Goal: Task Accomplishment & Management: Complete application form

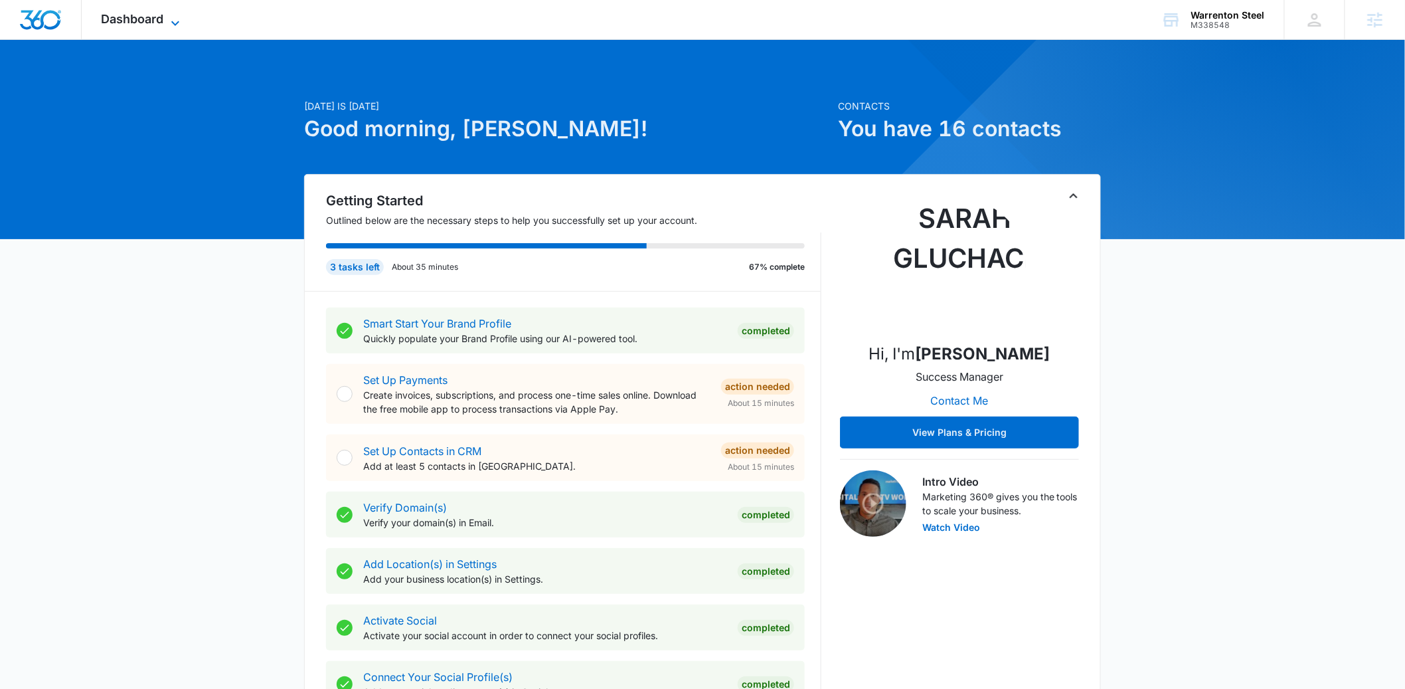
click at [136, 19] on span "Dashboard" at bounding box center [133, 19] width 62 height 14
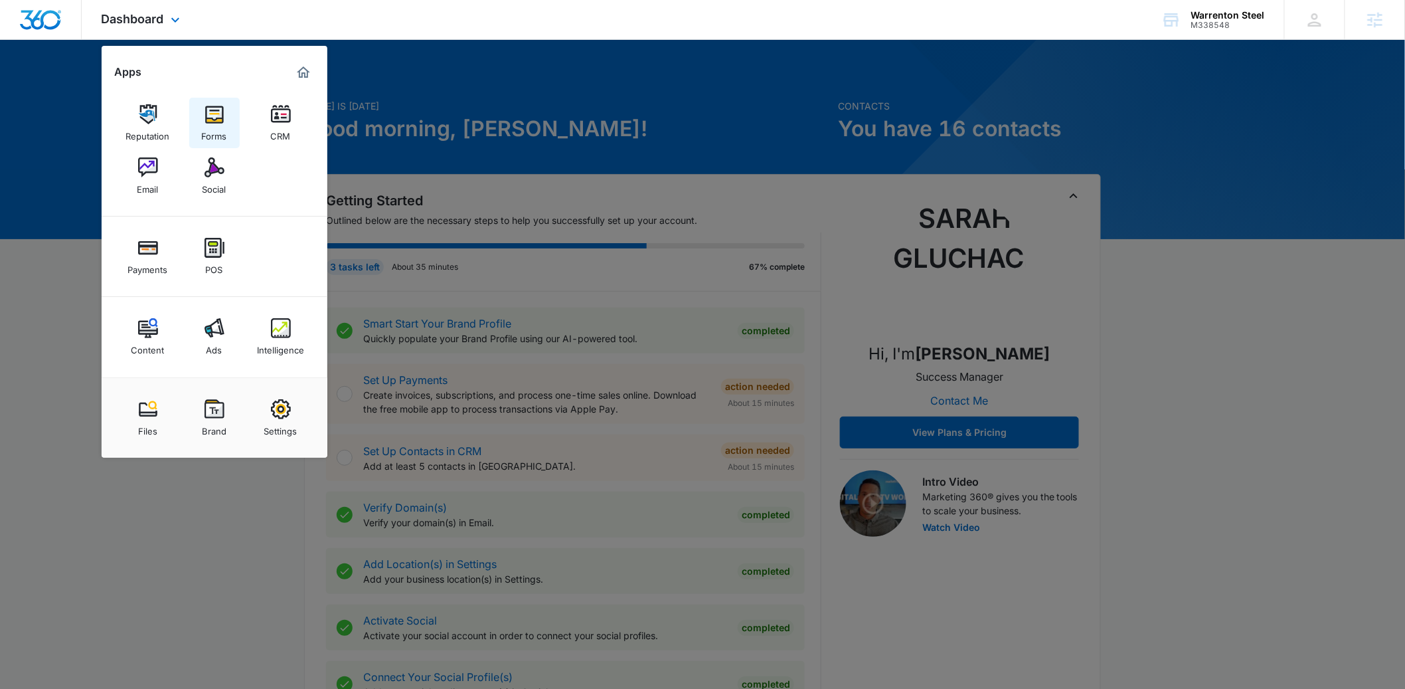
click at [220, 124] on div "Forms" at bounding box center [214, 132] width 25 height 17
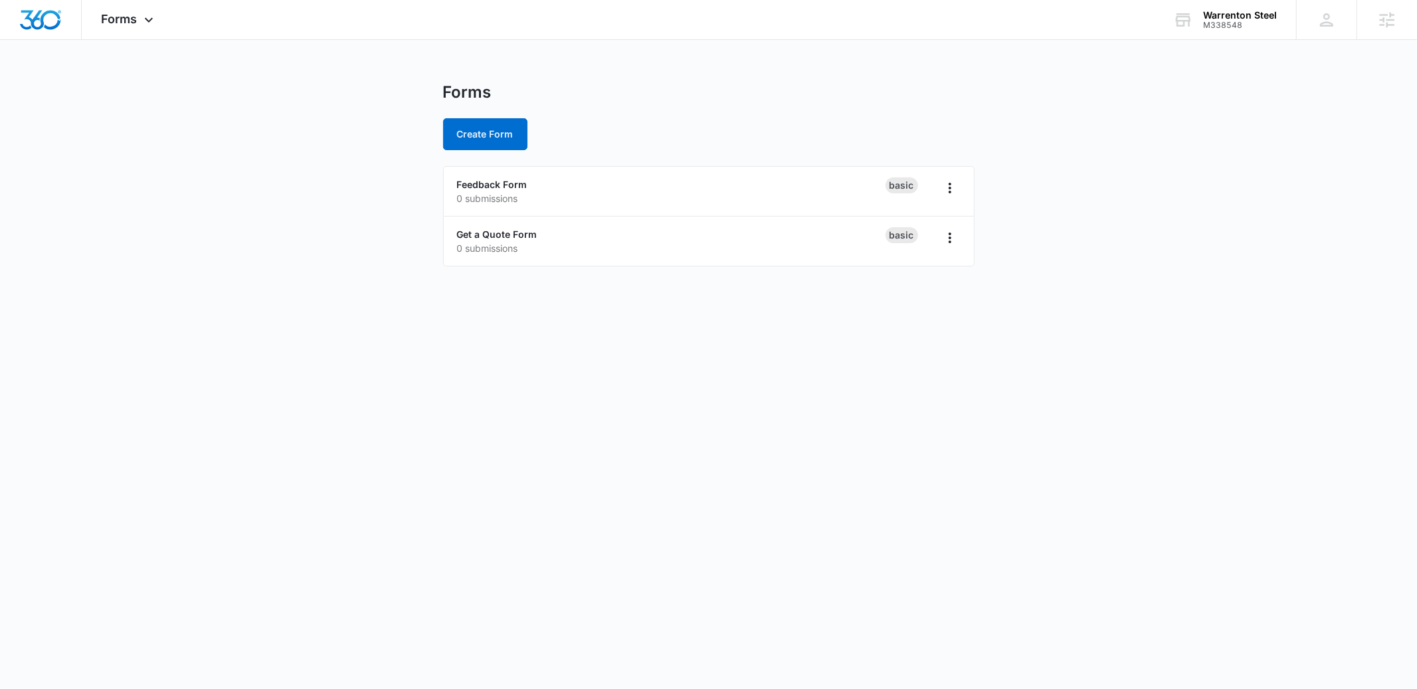
drag, startPoint x: 274, startPoint y: 259, endPoint x: 412, endPoint y: 135, distance: 185.7
click at [278, 256] on main "Forms Create Form Feedback Form 0 submissions Basic Get a Quote Form 0 submissi…" at bounding box center [708, 182] width 1417 height 200
click at [487, 137] on button "Create Form" at bounding box center [485, 134] width 84 height 32
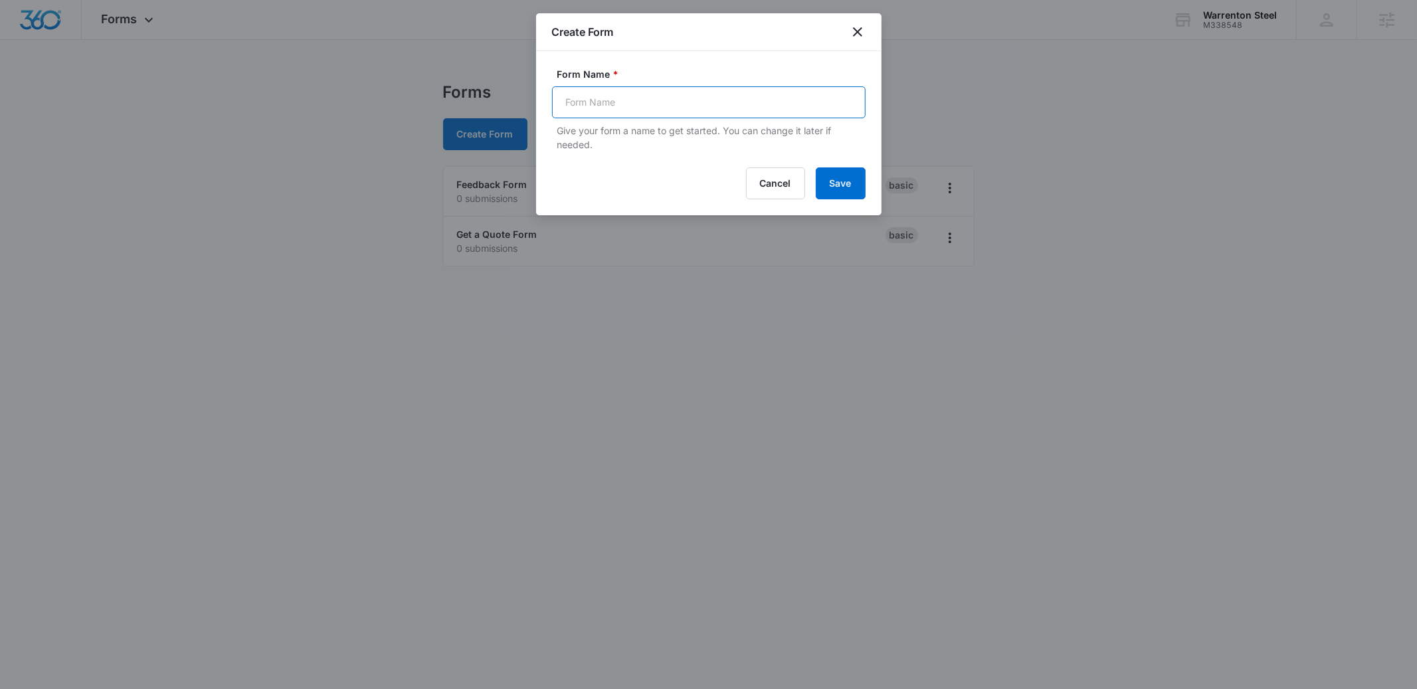
click at [700, 101] on input "Form Name *" at bounding box center [708, 102] width 313 height 32
type input "Subscribe"
click at [816, 167] on button "Save" at bounding box center [841, 183] width 50 height 32
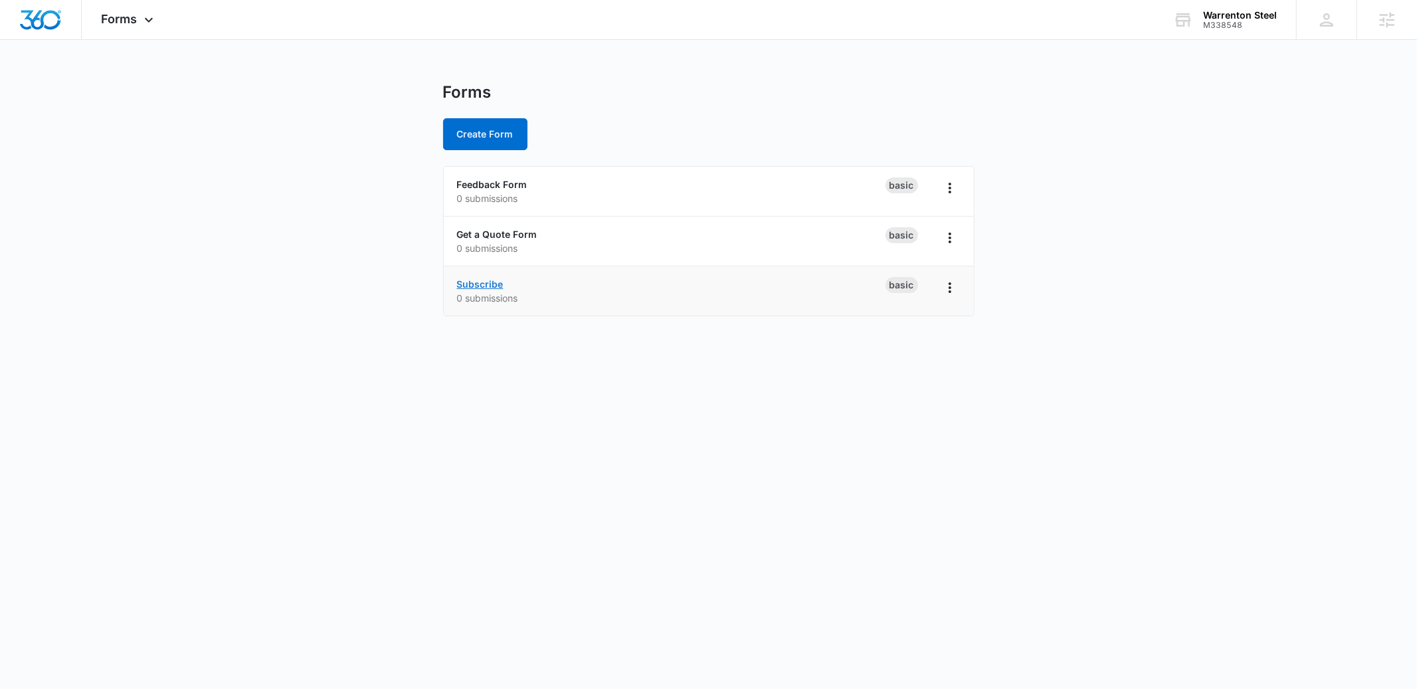
click at [475, 283] on link "Subscribe" at bounding box center [480, 283] width 46 height 11
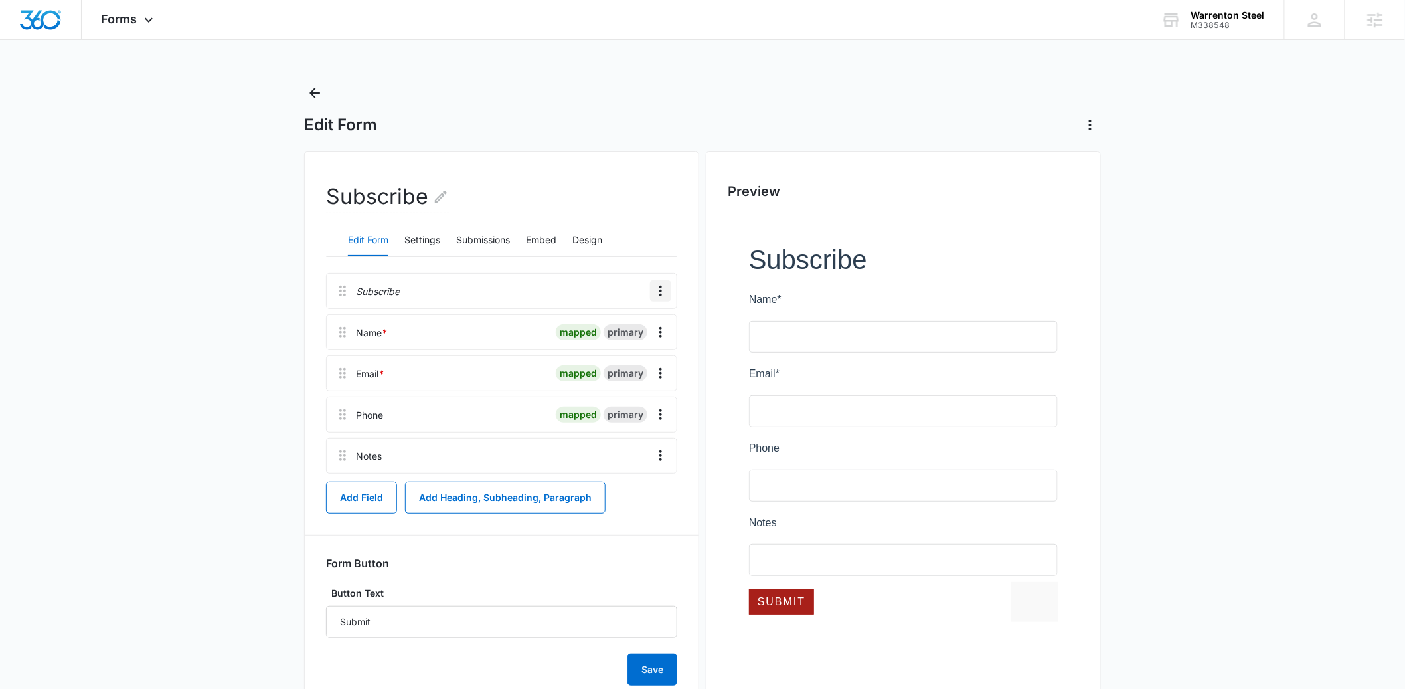
click at [654, 296] on icon "Overflow Menu" at bounding box center [661, 291] width 16 height 16
click at [633, 351] on div "Delete" at bounding box center [626, 347] width 28 height 9
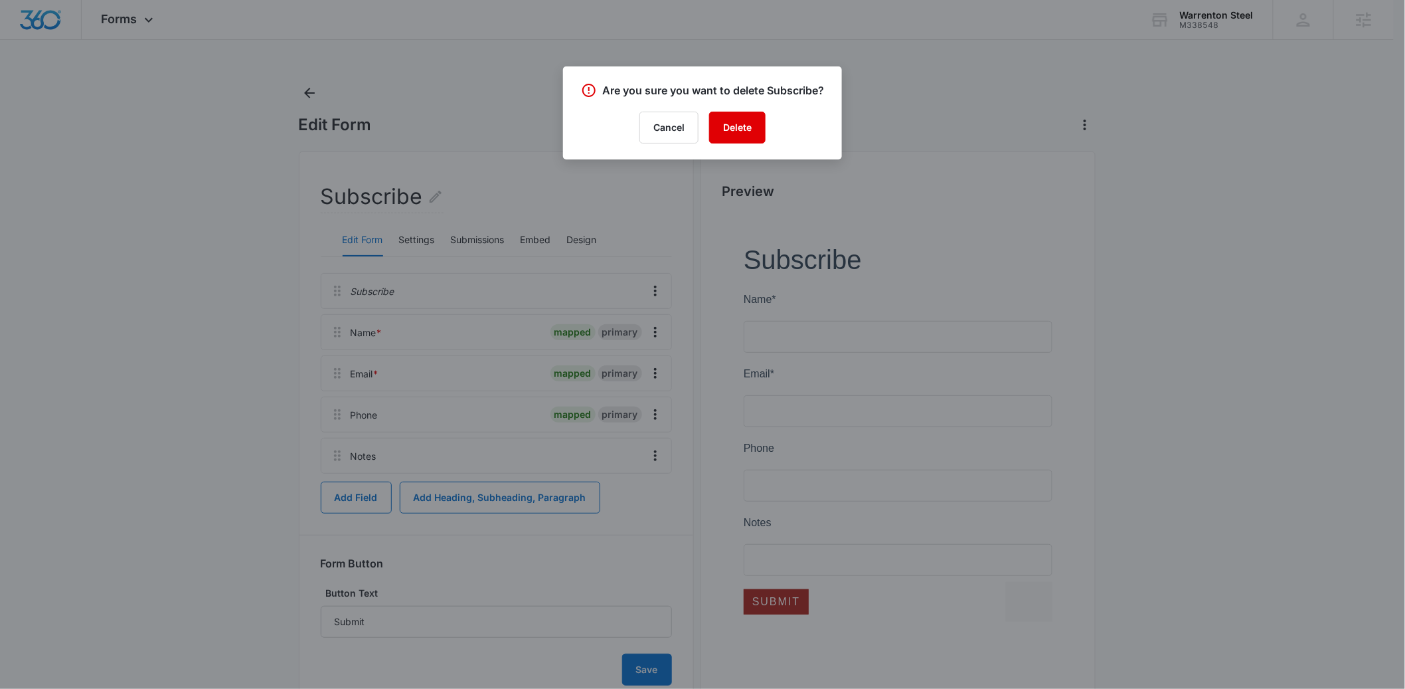
click at [734, 118] on button "Delete" at bounding box center [737, 128] width 56 height 32
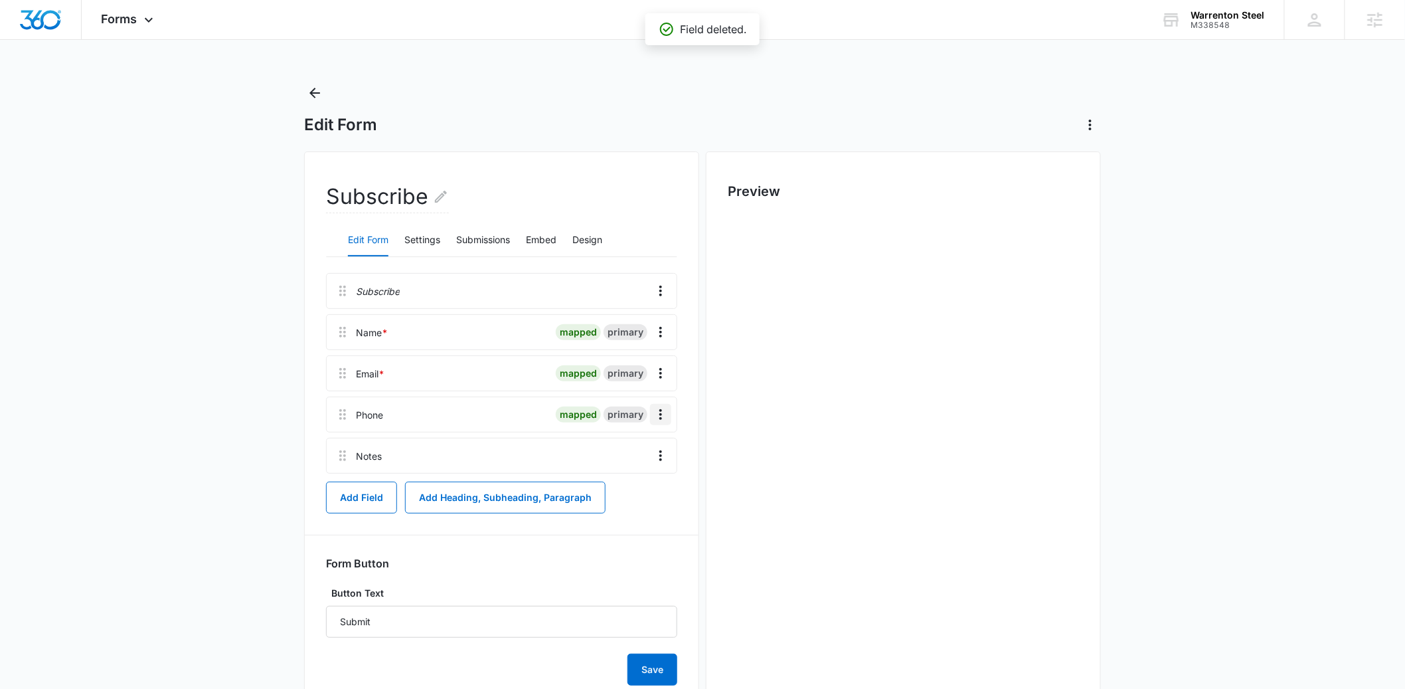
click at [653, 417] on icon "Overflow Menu" at bounding box center [661, 414] width 16 height 16
click at [617, 473] on div "Delete" at bounding box center [626, 471] width 28 height 9
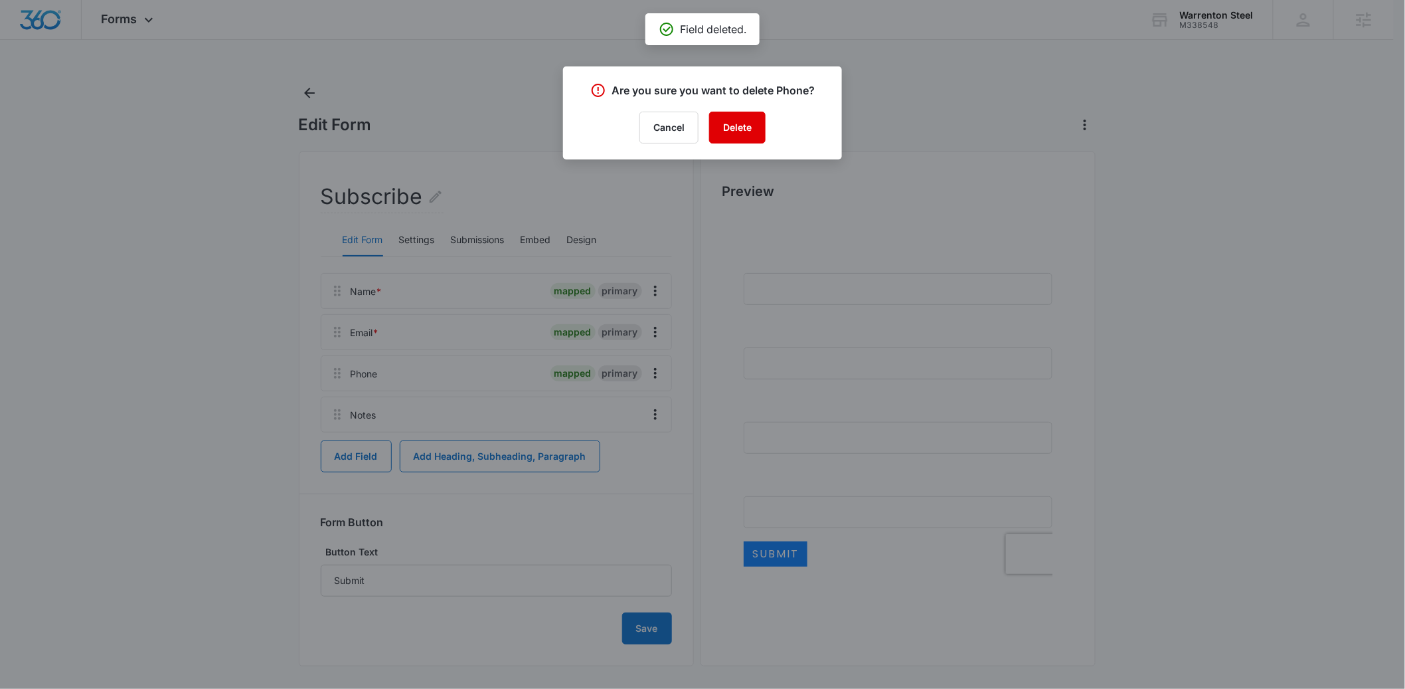
click at [743, 141] on button "Delete" at bounding box center [737, 128] width 56 height 32
click at [655, 412] on div at bounding box center [702, 344] width 1405 height 689
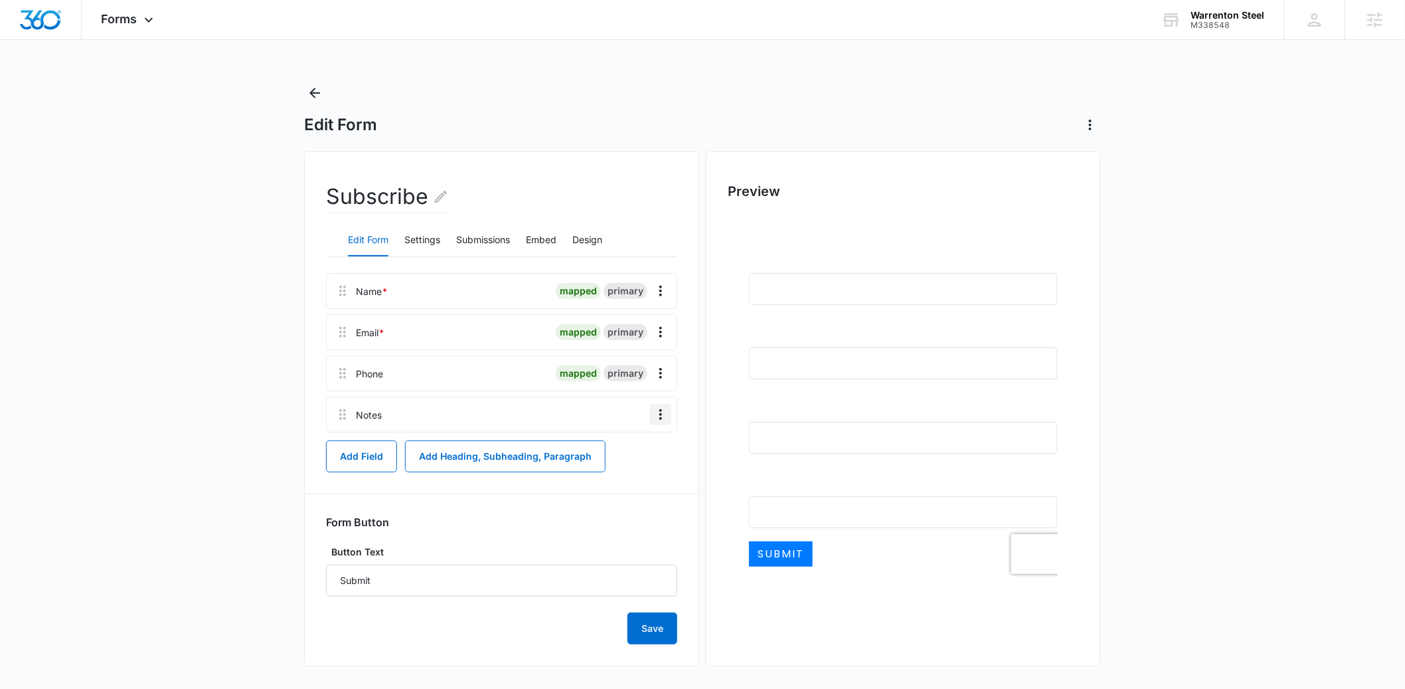
click at [655, 412] on icon "Overflow Menu" at bounding box center [661, 414] width 16 height 16
click at [641, 468] on button "Delete" at bounding box center [634, 472] width 76 height 20
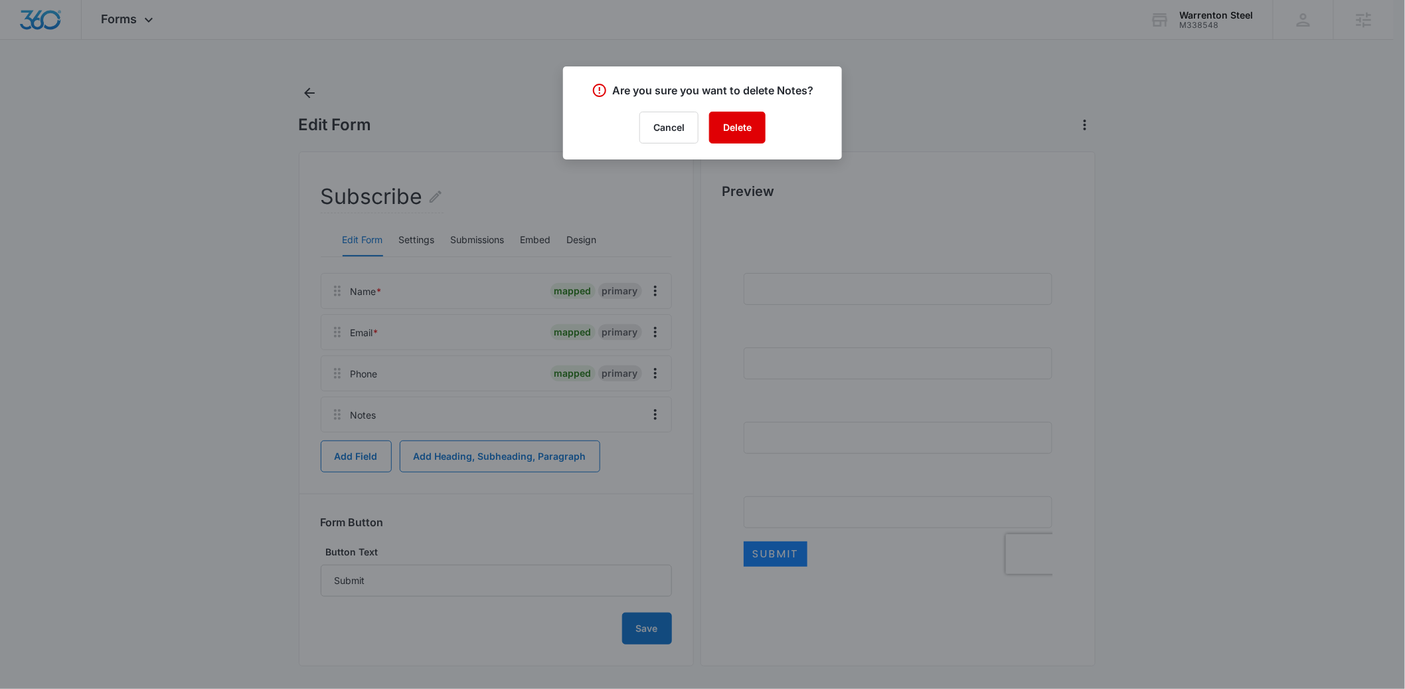
click at [738, 121] on button "Delete" at bounding box center [737, 128] width 56 height 32
drag, startPoint x: 215, startPoint y: 431, endPoint x: 485, endPoint y: 274, distance: 312.4
click at [215, 431] on div at bounding box center [702, 344] width 1405 height 689
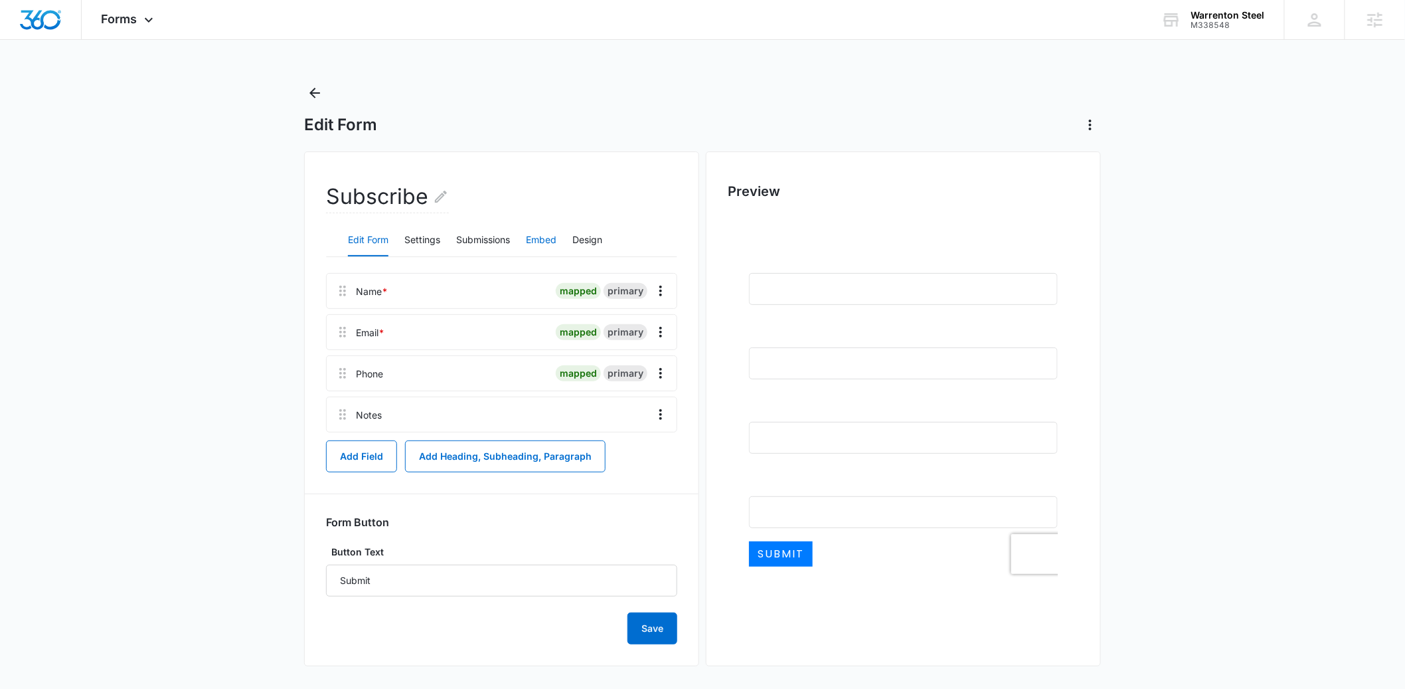
click at [555, 243] on button "Embed" at bounding box center [541, 240] width 31 height 32
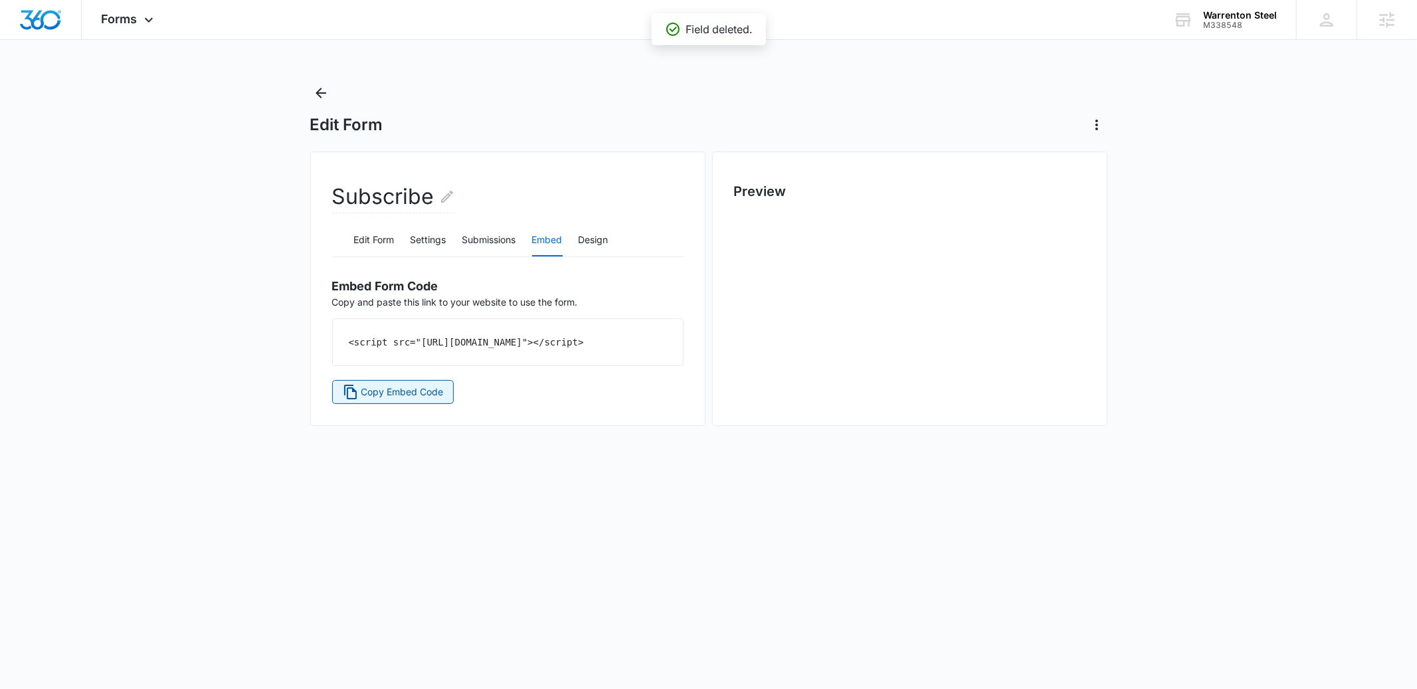
click at [406, 394] on button "Copy Embed Code" at bounding box center [393, 392] width 122 height 24
click at [381, 420] on div "Subscribe Edit Form Settings Submissions Embed Design Embed Form Code Copy and …" at bounding box center [507, 315] width 395 height 329
click at [233, 385] on main "Edit Form Subscribe Edit Form Settings Submissions Embed Design Embed Form Code…" at bounding box center [708, 294] width 1417 height 425
